Goal: Find specific page/section: Find specific page/section

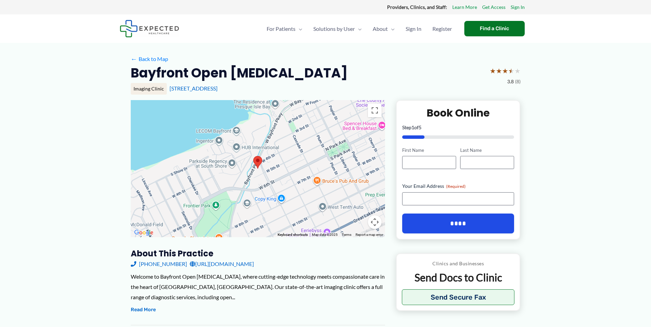
click at [434, 7] on strong "Providers, Clinics, and Staff:" at bounding box center [417, 7] width 60 height 6
click at [470, 6] on link "Learn More" at bounding box center [464, 7] width 25 height 9
click at [498, 31] on div "Find a Clinic" at bounding box center [494, 28] width 60 height 15
